Goal: Information Seeking & Learning: Compare options

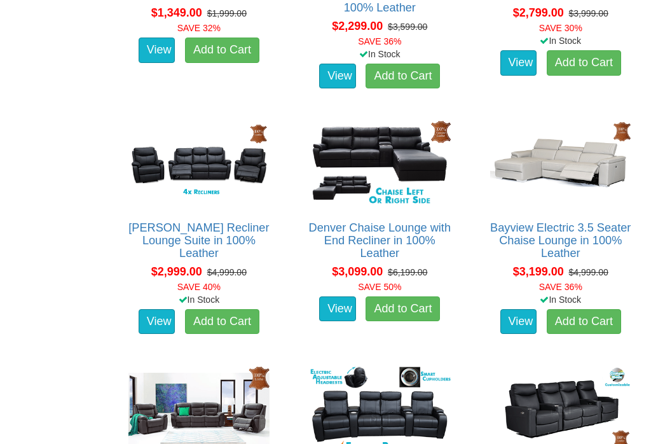
scroll to position [868, 0]
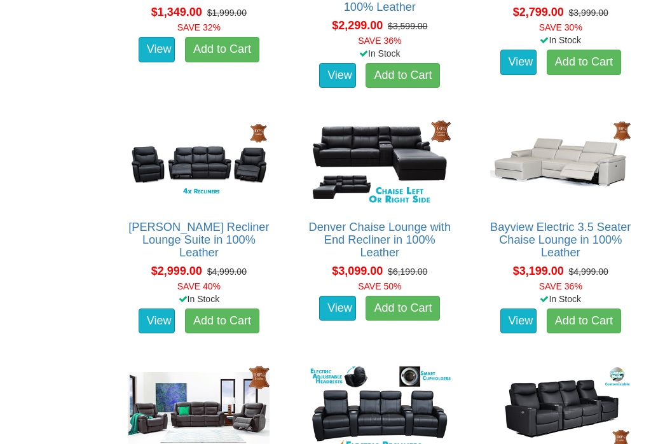
click at [588, 161] on img at bounding box center [560, 162] width 147 height 91
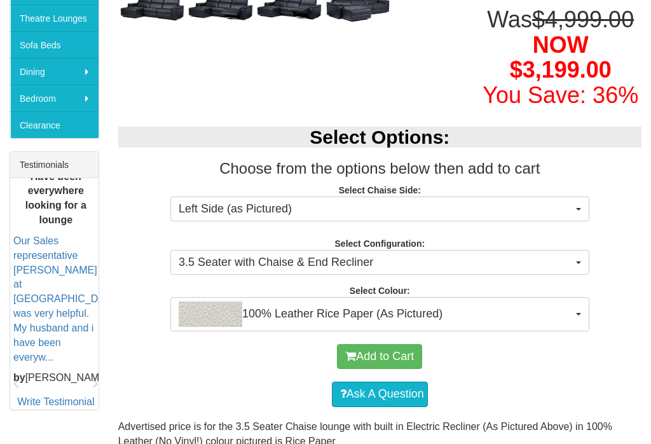
scroll to position [404, 0]
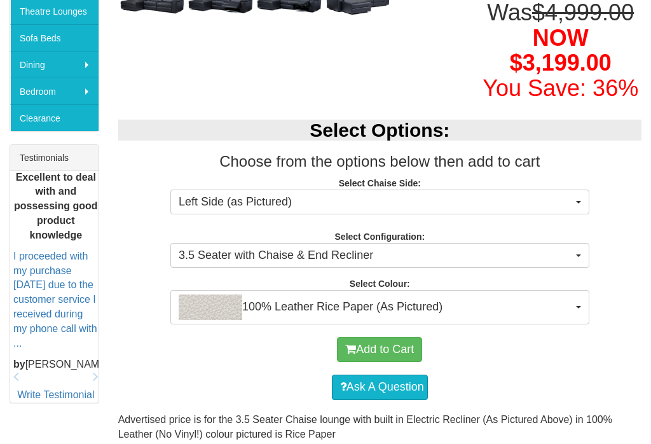
click at [572, 295] on button "100% Leather Rice Paper (As Pictured)" at bounding box center [379, 307] width 419 height 34
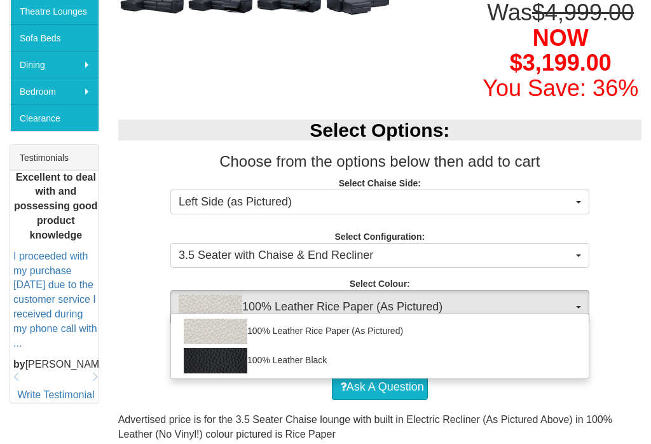
click at [630, 326] on div at bounding box center [325, 222] width 651 height 444
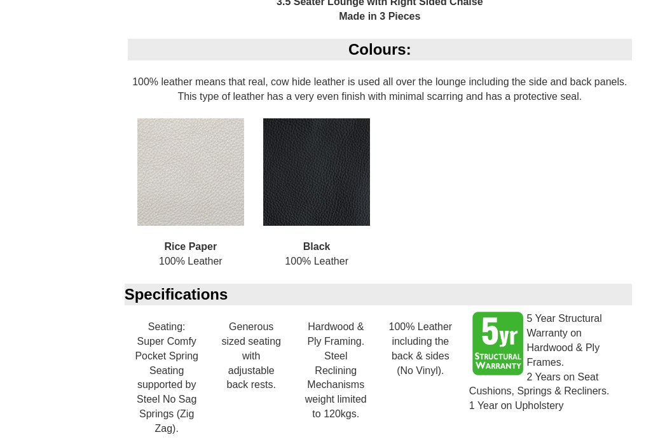
scroll to position [1448, 0]
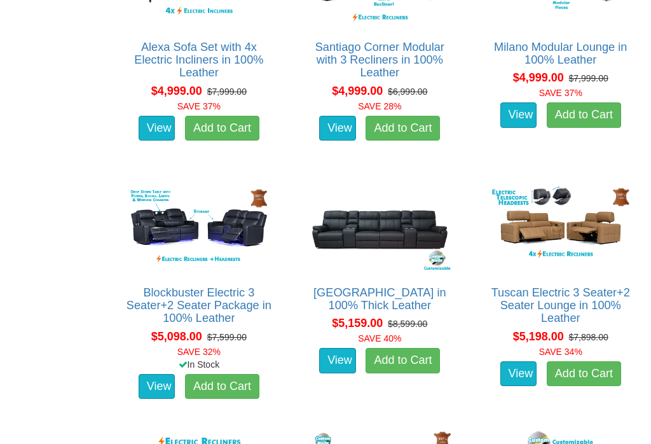
scroll to position [3013, 0]
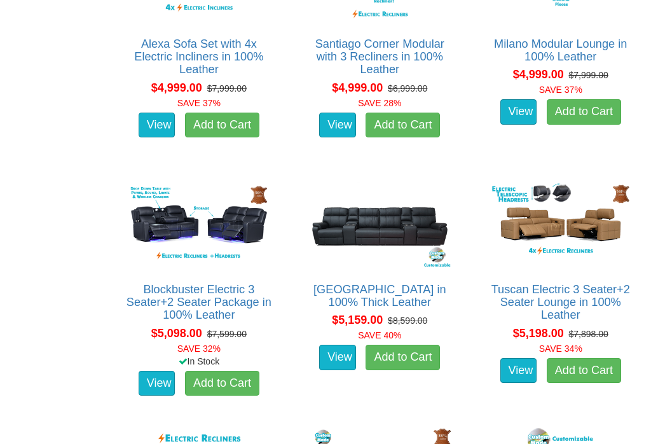
click at [562, 235] on img at bounding box center [560, 224] width 147 height 91
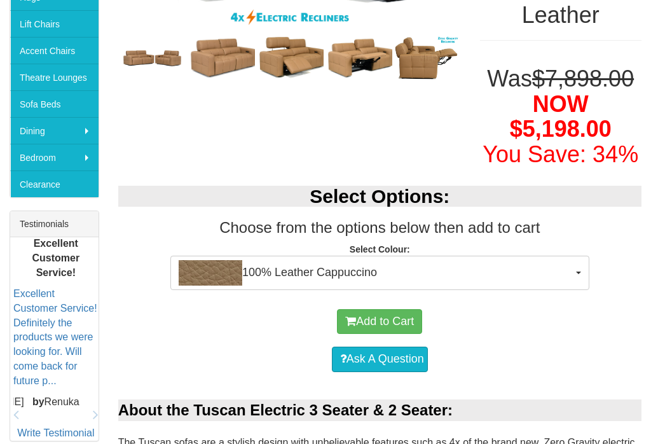
scroll to position [338, 0]
click at [576, 271] on span "button" at bounding box center [578, 272] width 5 height 3
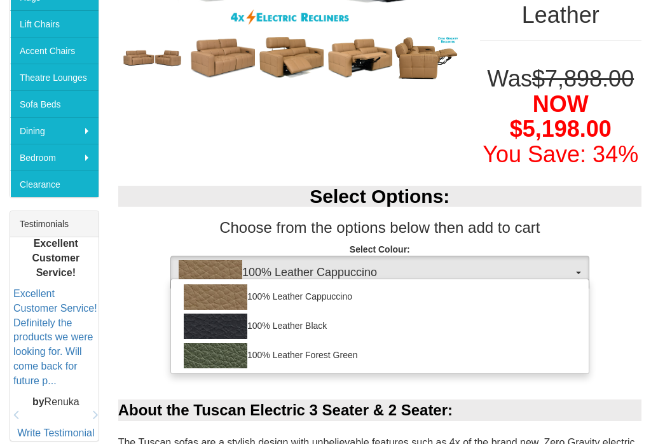
click at [631, 330] on div at bounding box center [325, 222] width 651 height 444
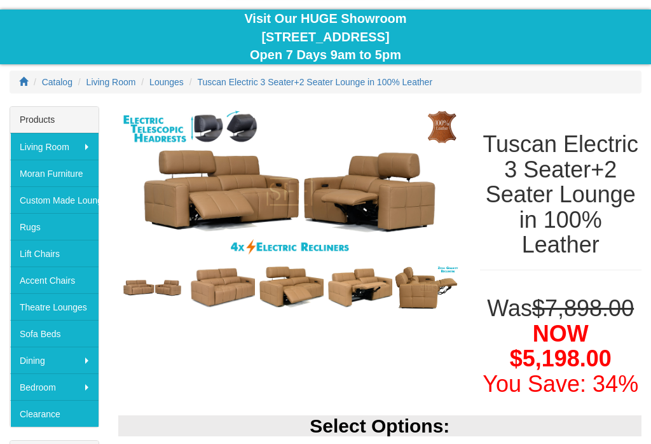
scroll to position [95, 0]
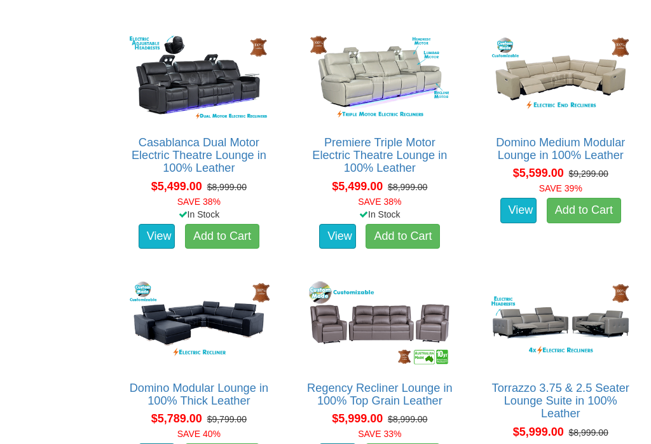
scroll to position [3650, 0]
click at [572, 83] on img at bounding box center [560, 78] width 147 height 91
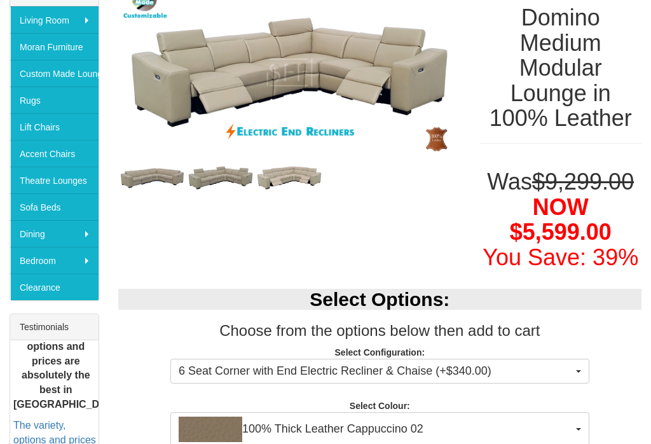
scroll to position [234, 0]
